Goal: Information Seeking & Learning: Learn about a topic

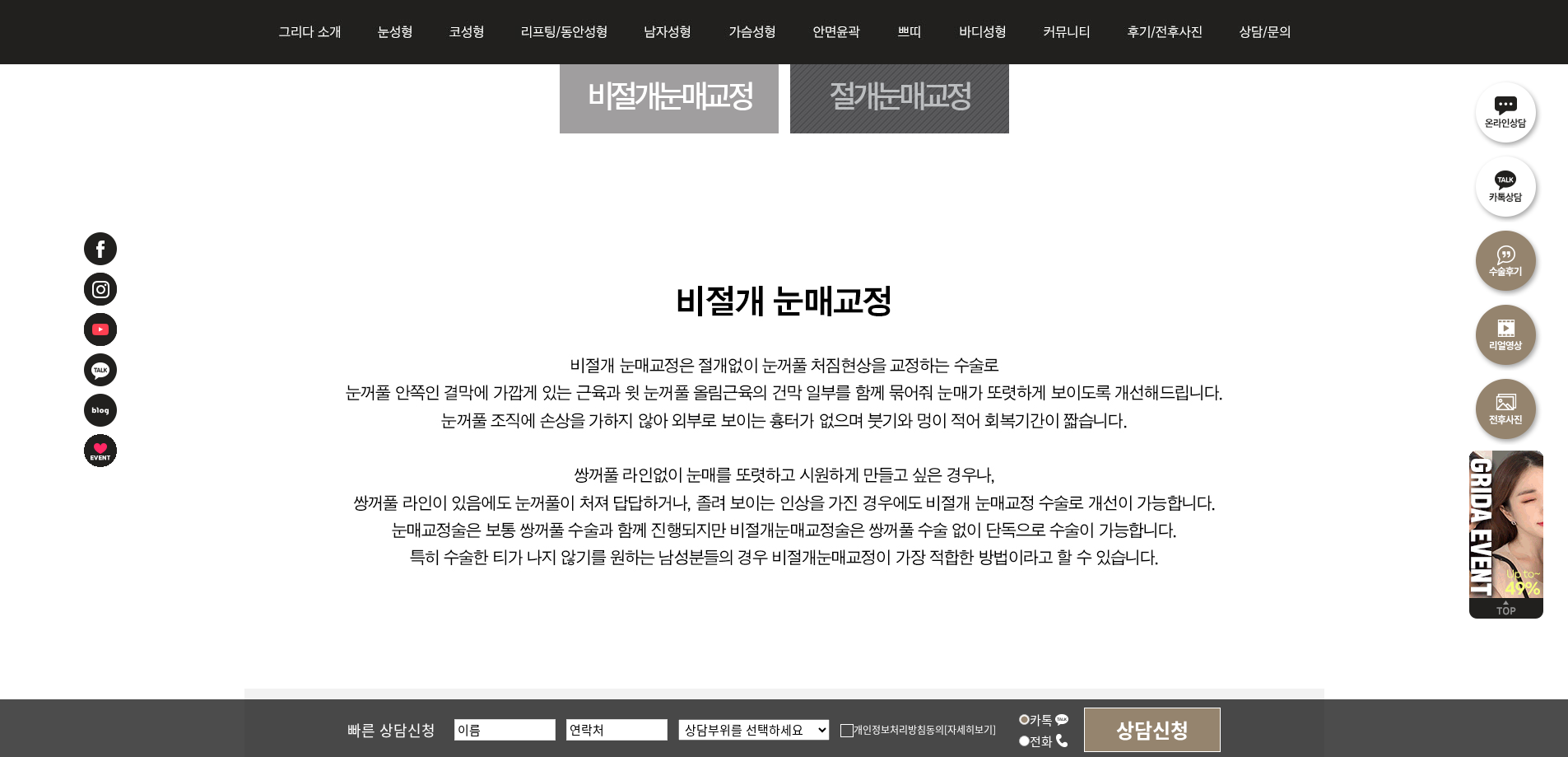
scroll to position [823, 0]
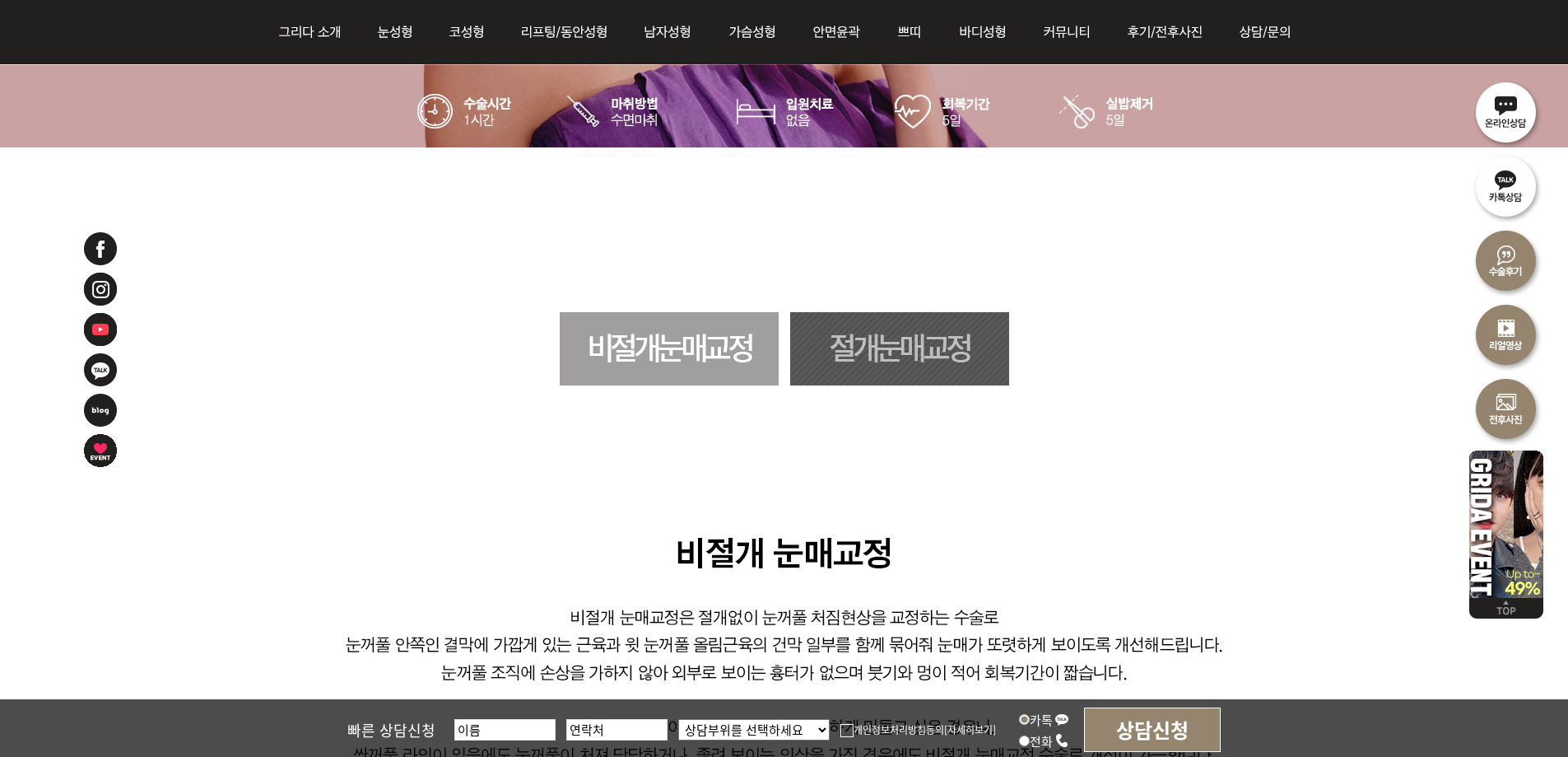
click at [837, 340] on link "절개눈매교정" at bounding box center [900, 349] width 219 height 73
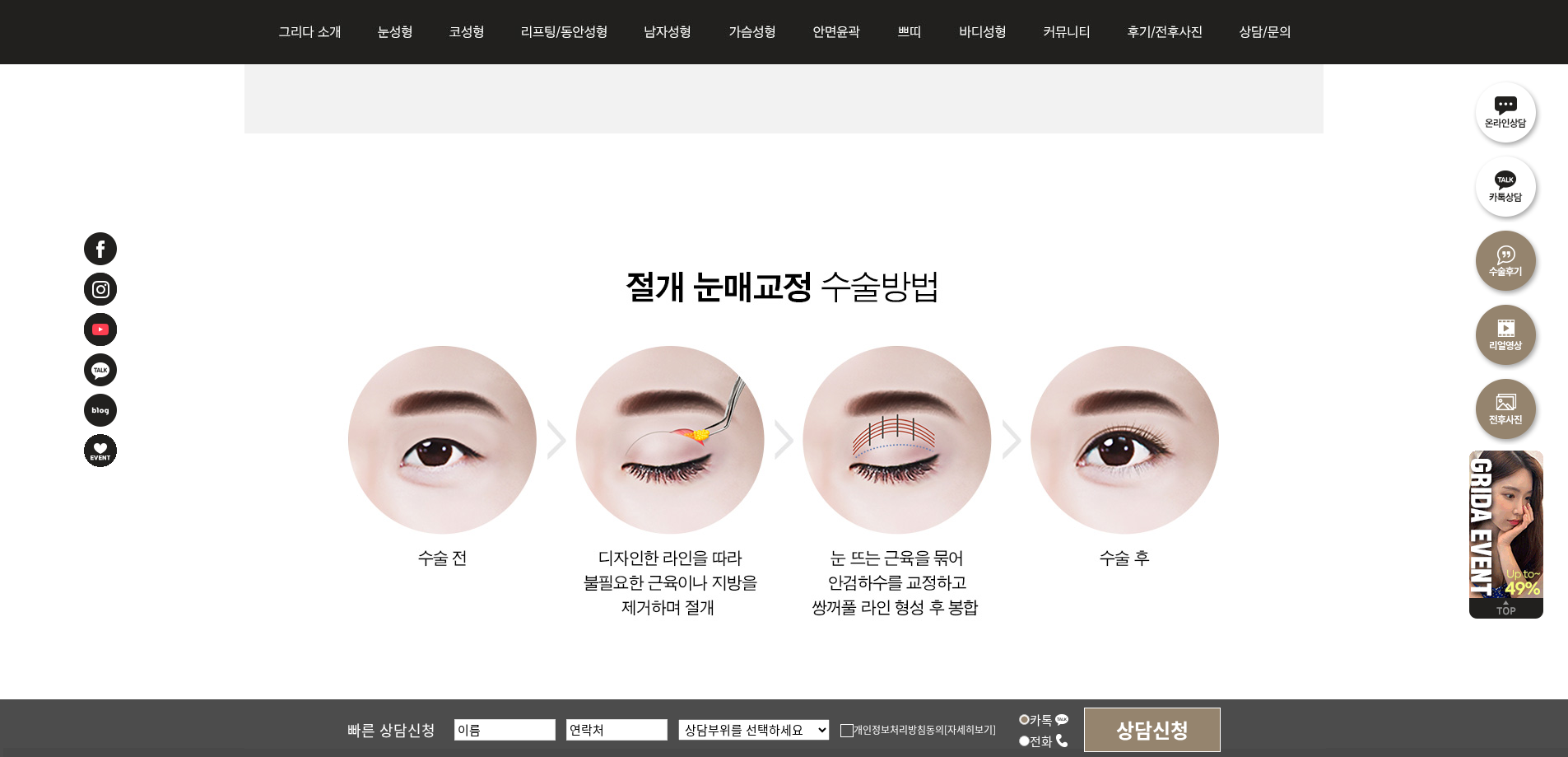
scroll to position [2124, 0]
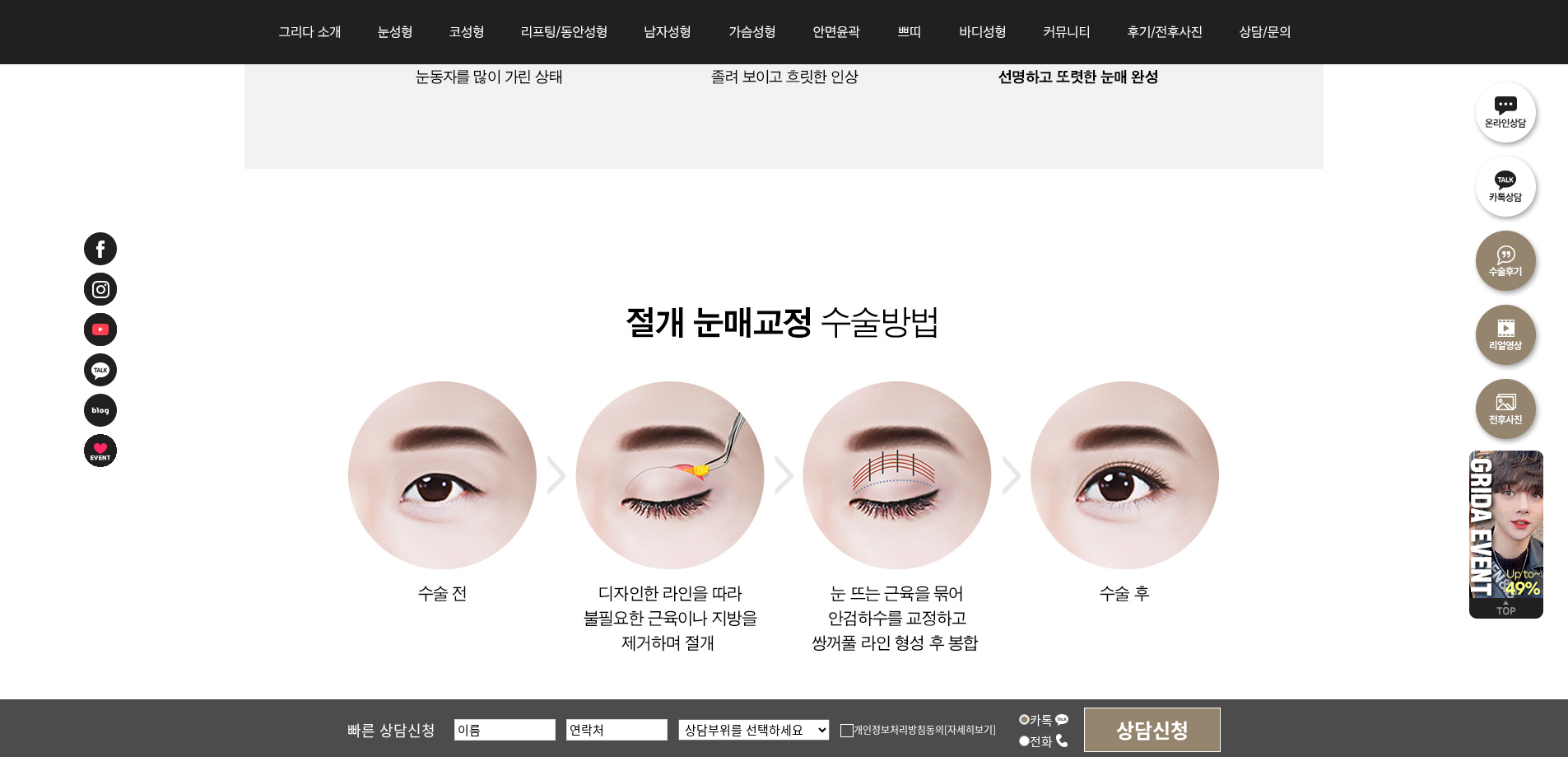
click at [1157, 196] on img at bounding box center [784, 476] width 1080 height 615
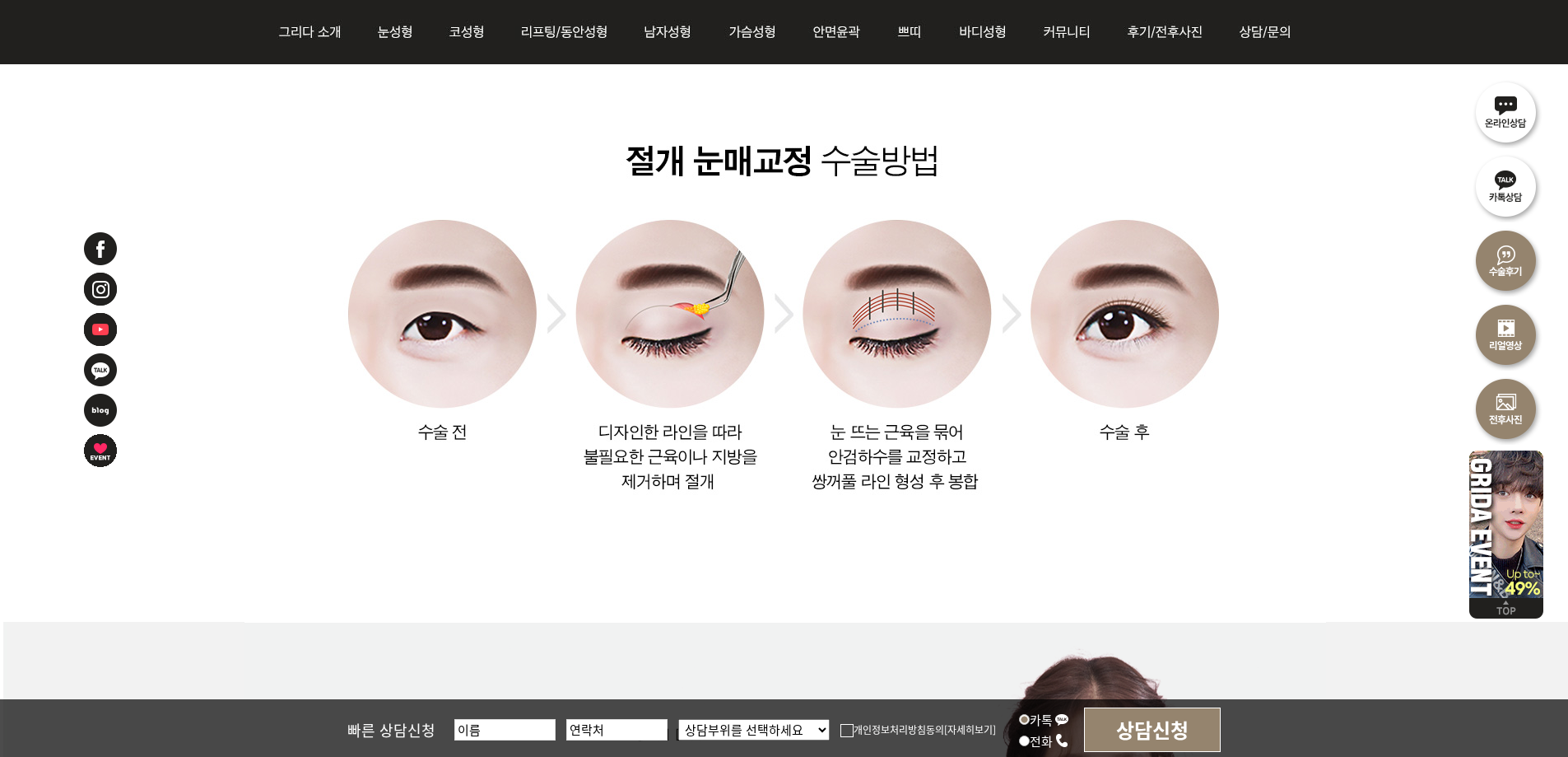
scroll to position [2289, 0]
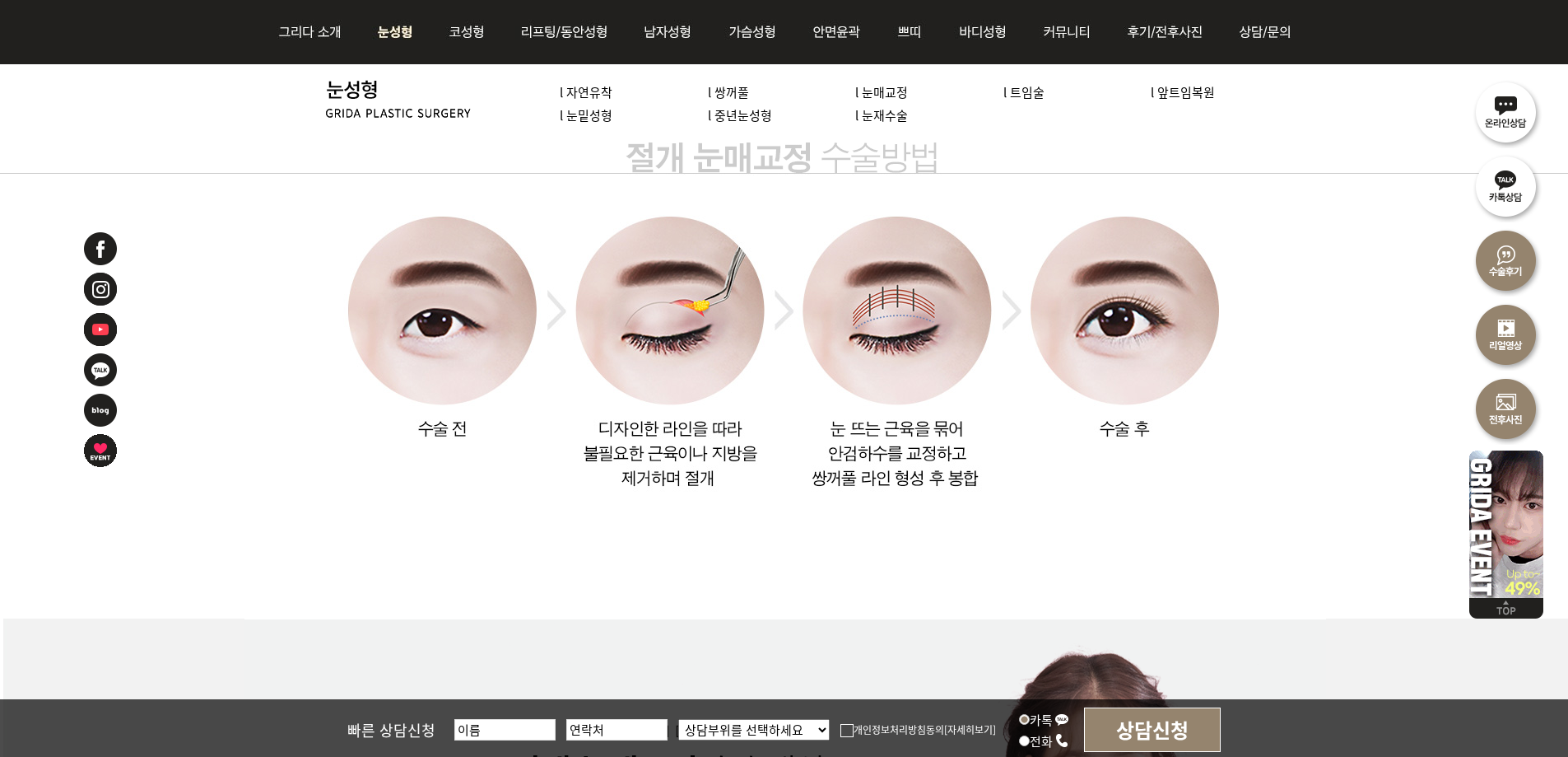
click at [1024, 91] on link "l 트임술" at bounding box center [1025, 91] width 41 height 17
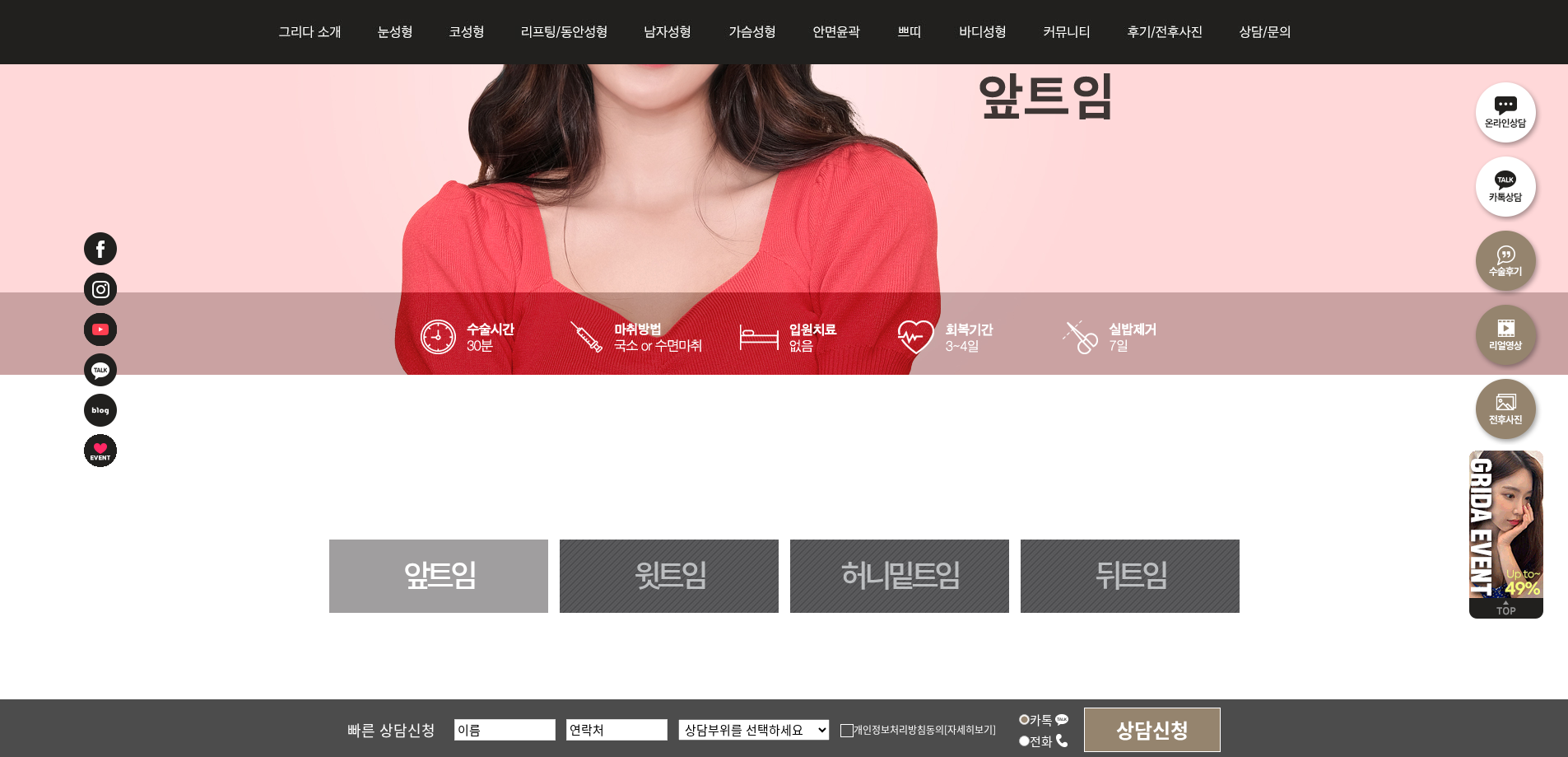
scroll to position [823, 0]
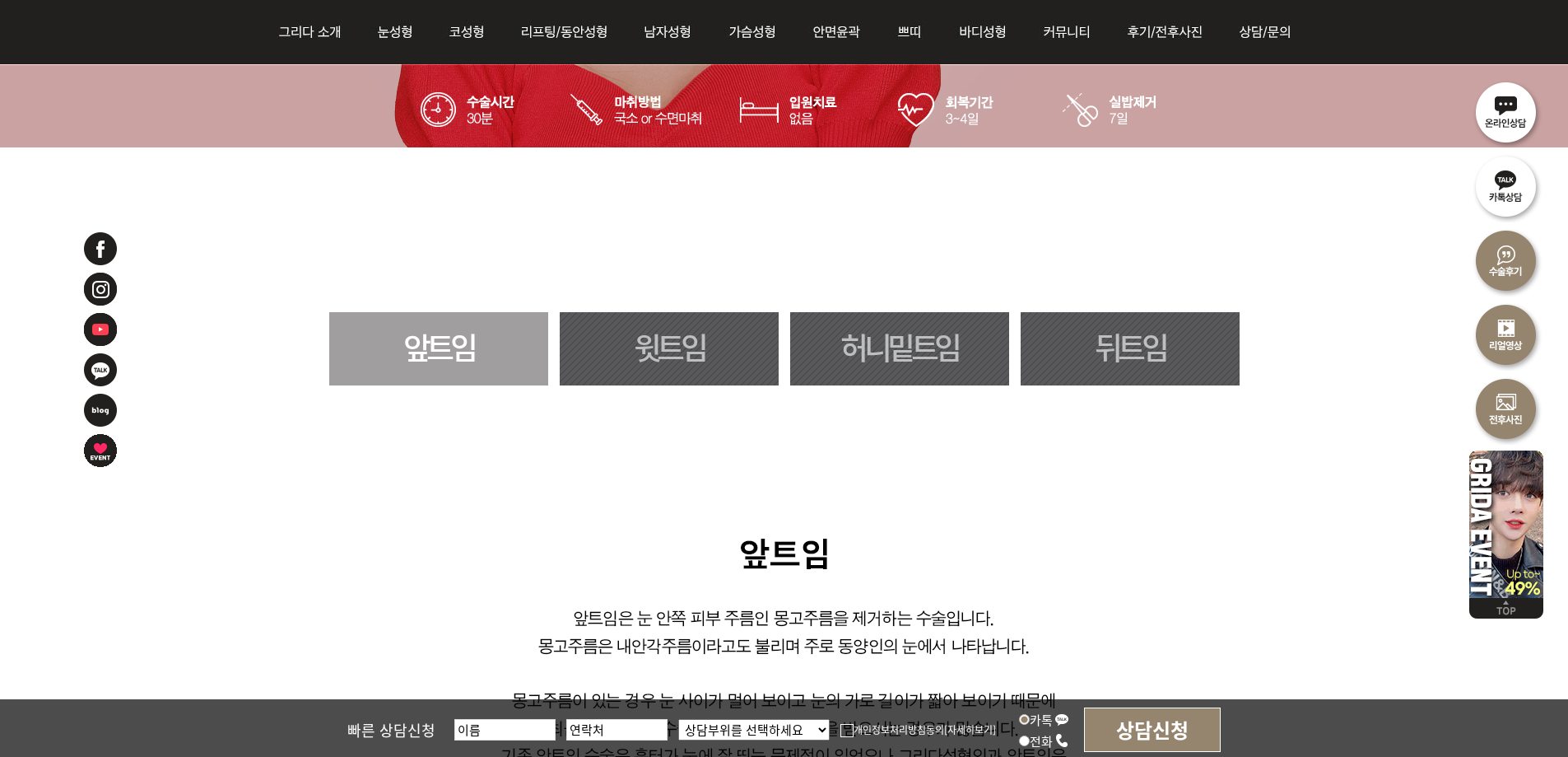
click at [691, 335] on link "윗트임" at bounding box center [670, 349] width 219 height 73
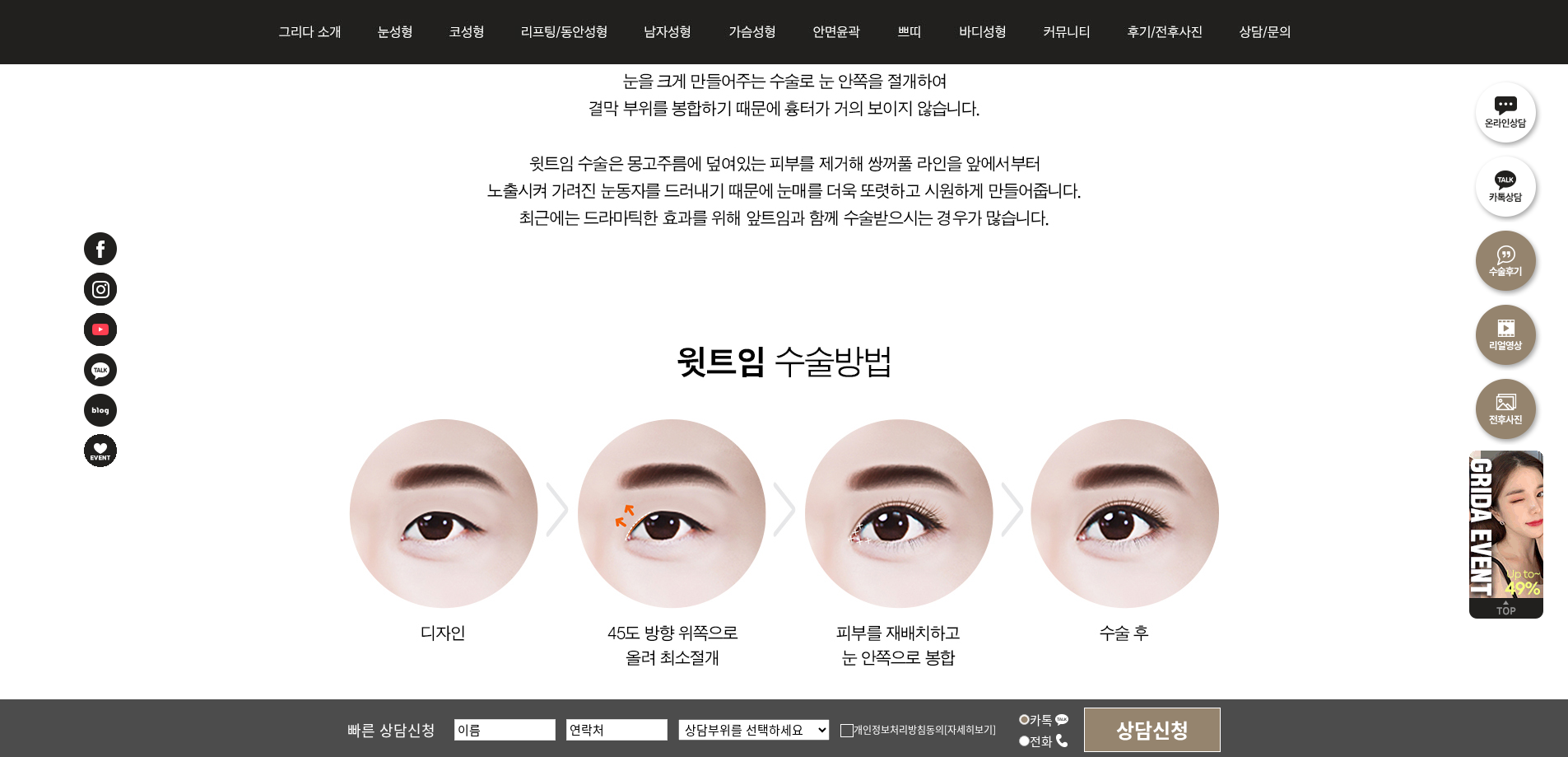
scroll to position [1548, 0]
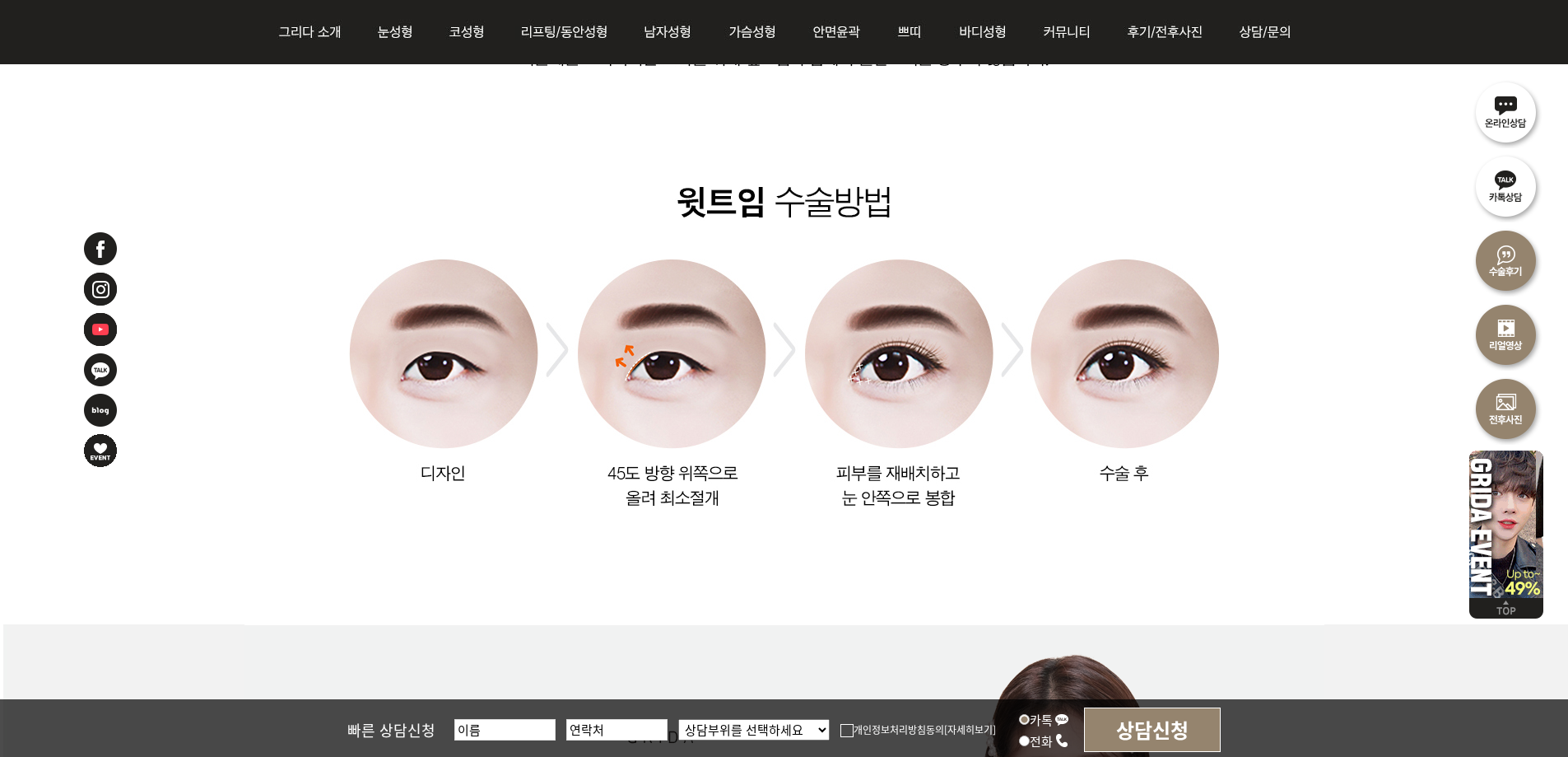
click at [395, 307] on img at bounding box center [784, 217] width 1080 height 814
